Goal: Task Accomplishment & Management: Complete application form

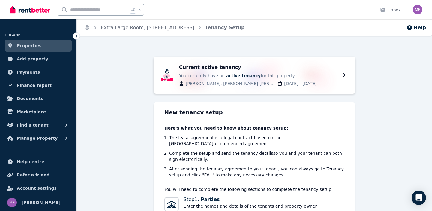
click at [31, 42] on span "Properties" at bounding box center [29, 45] width 25 height 7
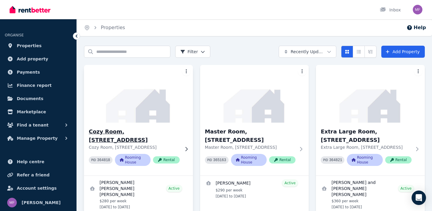
click at [143, 105] on img at bounding box center [138, 93] width 114 height 61
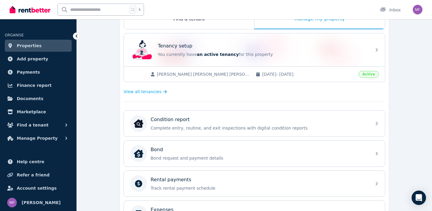
scroll to position [113, 0]
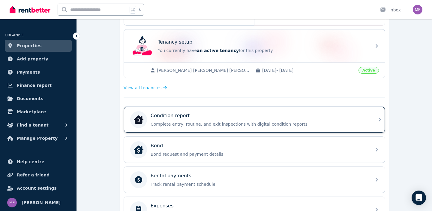
click at [212, 117] on div "Condition report" at bounding box center [259, 115] width 217 height 7
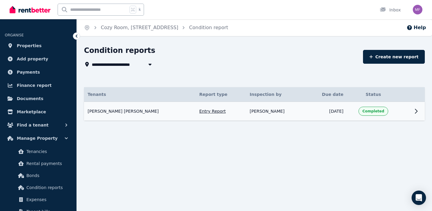
click at [415, 112] on icon at bounding box center [415, 110] width 7 height 7
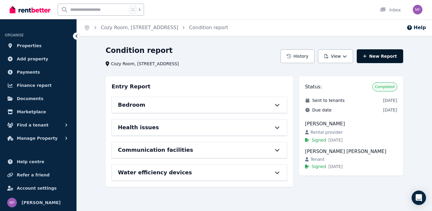
click at [389, 58] on link "New Report" at bounding box center [380, 56] width 46 height 14
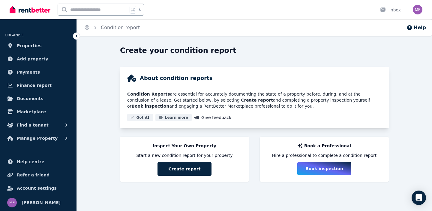
click at [78, 37] on icon at bounding box center [76, 36] width 6 height 6
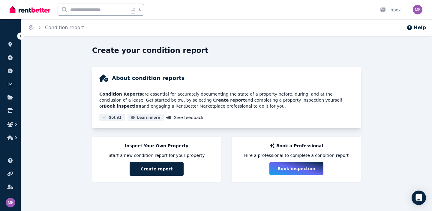
click at [22, 34] on icon at bounding box center [21, 36] width 6 height 6
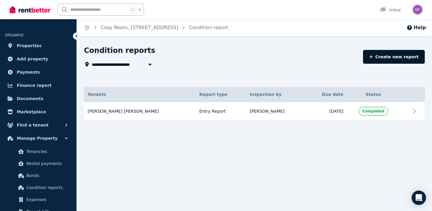
click at [387, 58] on link "Create new report" at bounding box center [394, 57] width 62 height 14
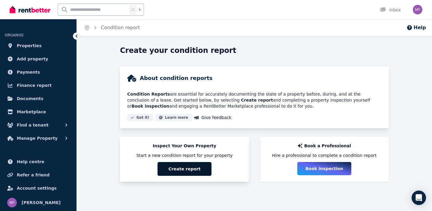
click at [194, 168] on button "Create report" at bounding box center [184, 169] width 54 height 14
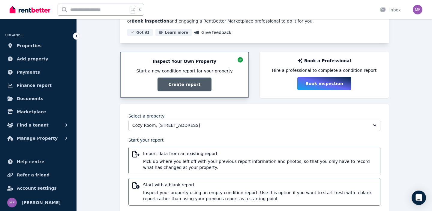
scroll to position [99, 0]
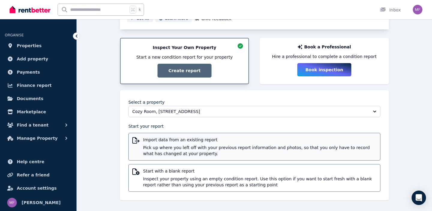
click at [231, 147] on span "Pick up where you left off with your previous report information and photos, so…" at bounding box center [259, 150] width 233 height 12
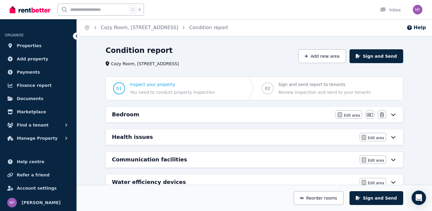
click at [393, 116] on icon at bounding box center [393, 114] width 7 height 5
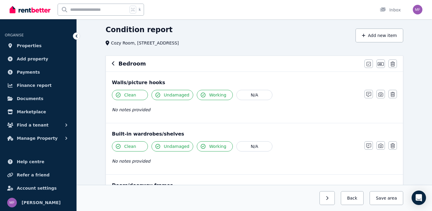
scroll to position [20, 0]
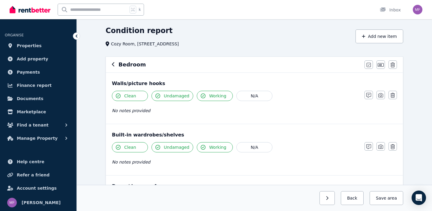
click at [114, 65] on icon "button" at bounding box center [113, 64] width 3 height 5
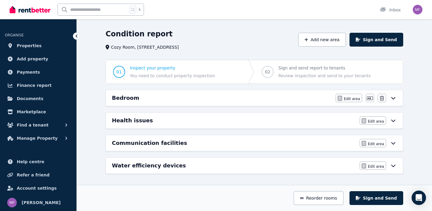
scroll to position [16, 0]
click at [394, 120] on icon at bounding box center [393, 120] width 7 height 5
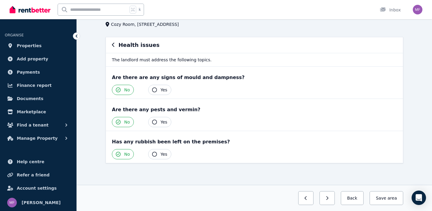
scroll to position [0, 0]
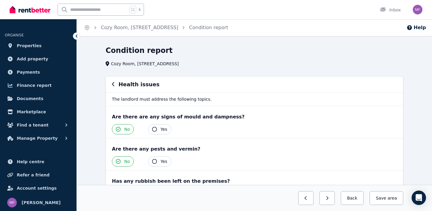
click at [112, 84] on icon "button" at bounding box center [113, 84] width 2 height 4
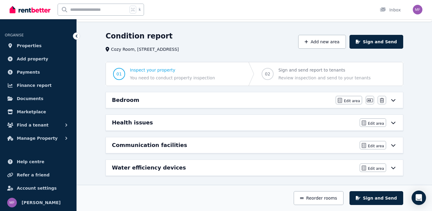
scroll to position [16, 0]
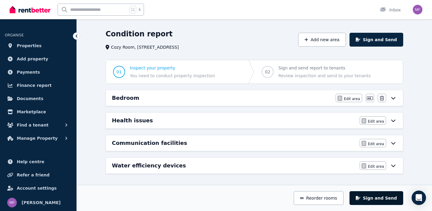
click at [378, 194] on button "Sign and Send" at bounding box center [376, 198] width 54 height 14
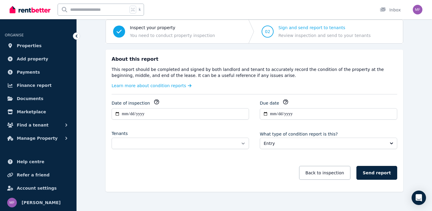
scroll to position [65, 0]
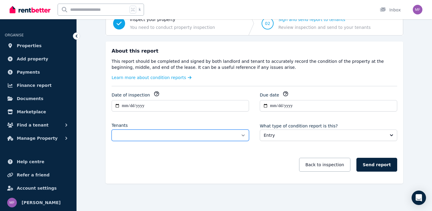
click at [240, 135] on select "**********" at bounding box center [180, 134] width 137 height 11
select select "**********"
click at [112, 129] on select "**********" at bounding box center [180, 134] width 137 height 11
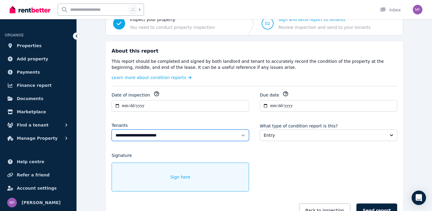
scroll to position [101, 0]
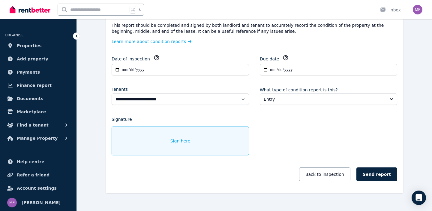
click at [195, 146] on div "Sign here" at bounding box center [180, 140] width 137 height 29
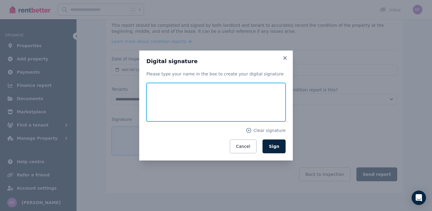
click at [182, 112] on input "text" at bounding box center [215, 102] width 139 height 38
type input "*********"
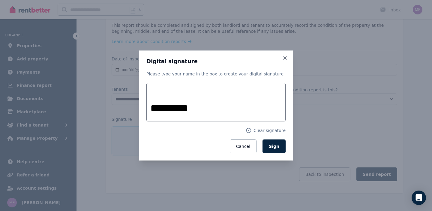
click at [287, 132] on div "Digital signature Please type your name in the box to create your digital signa…" at bounding box center [216, 105] width 154 height 110
click at [279, 145] on span "Sign" at bounding box center [274, 146] width 10 height 5
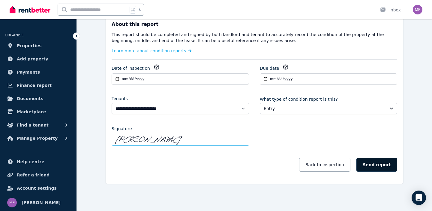
click at [373, 166] on button "Send report" at bounding box center [376, 164] width 41 height 14
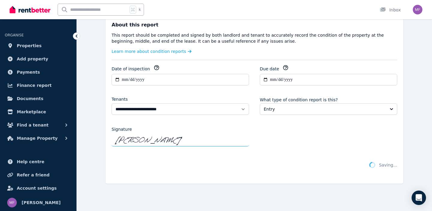
scroll to position [0, 0]
